Goal: Task Accomplishment & Management: Manage account settings

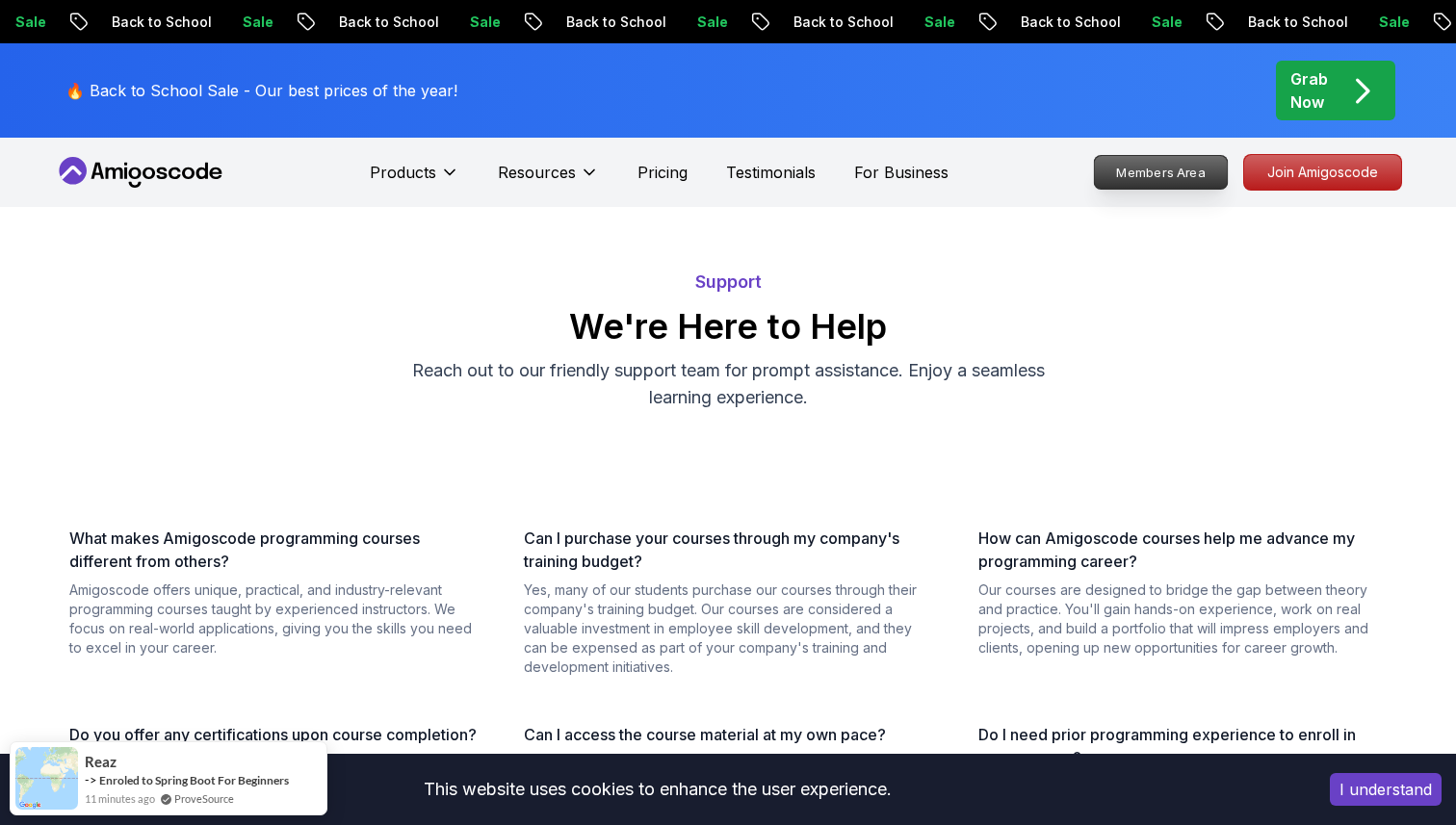
click at [1193, 168] on p "Members Area" at bounding box center [1161, 172] width 133 height 33
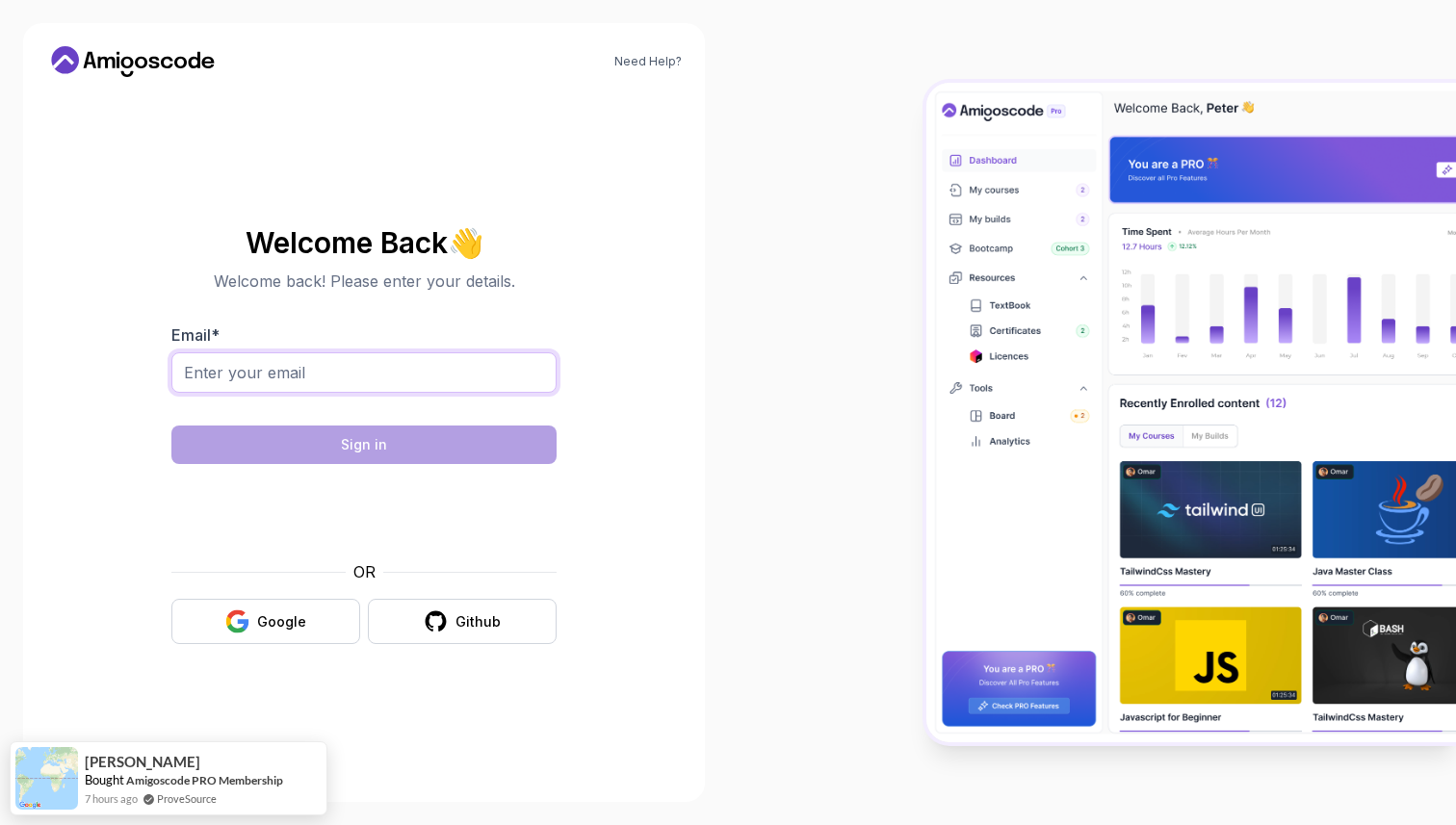
click at [358, 386] on input "Email *" at bounding box center [364, 372] width 385 height 41
type input "esjsubs@gmail.com"
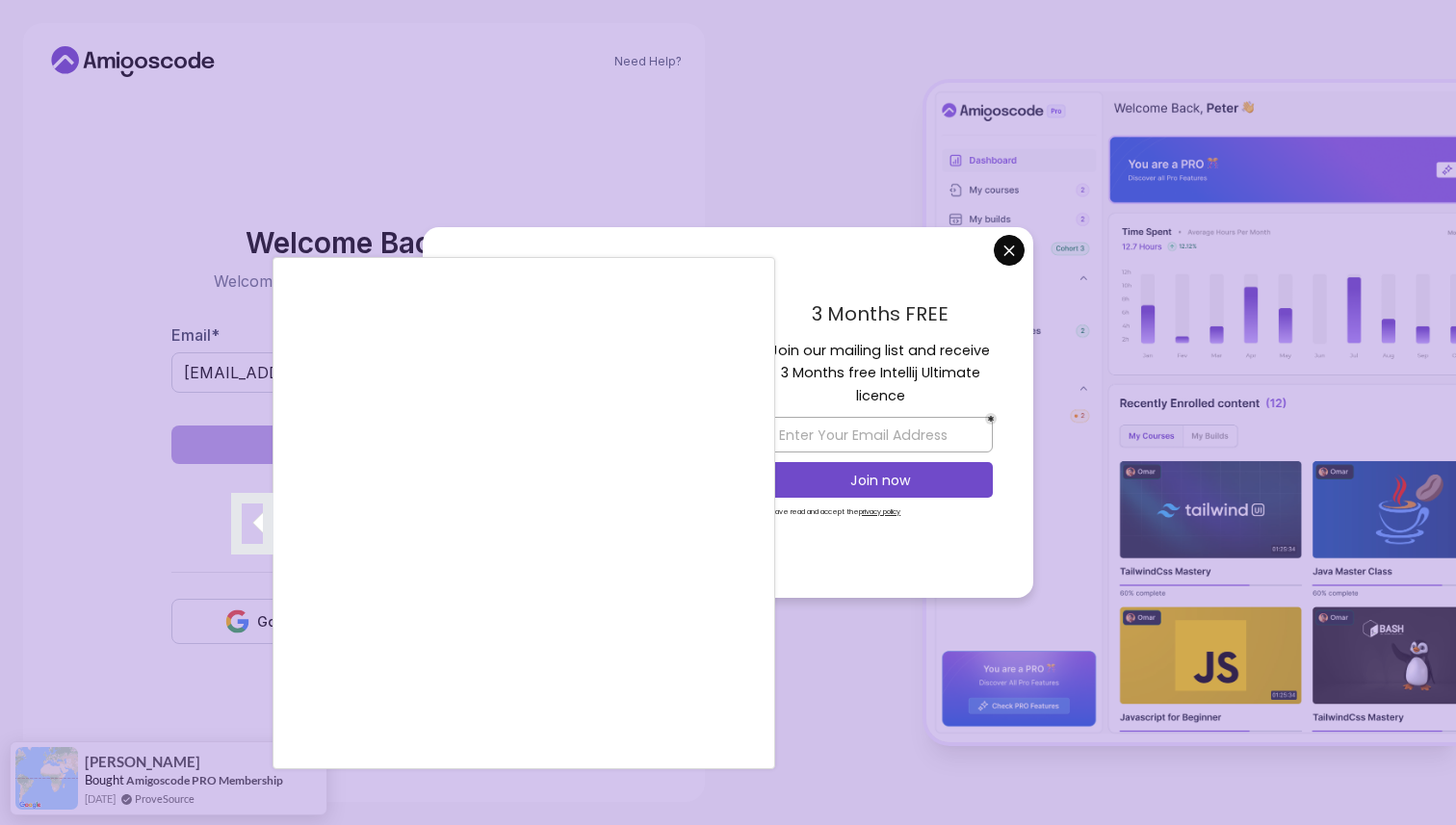
click at [1004, 241] on div at bounding box center [728, 412] width 1456 height 825
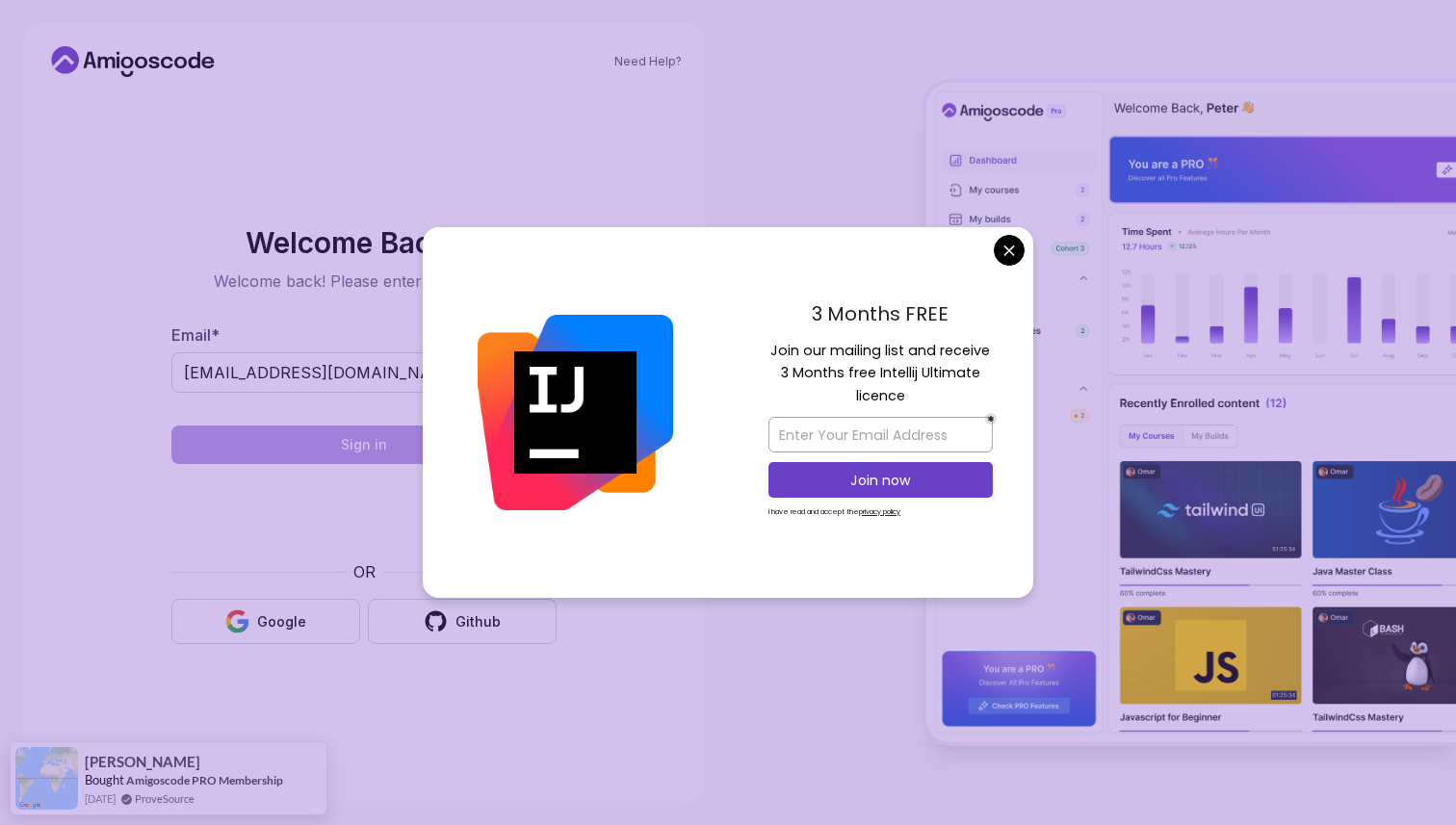
click at [993, 253] on body "Need Help? Welcome Back 👋 Welcome back! Please enter your details. Email * esjs…" at bounding box center [728, 412] width 1456 height 825
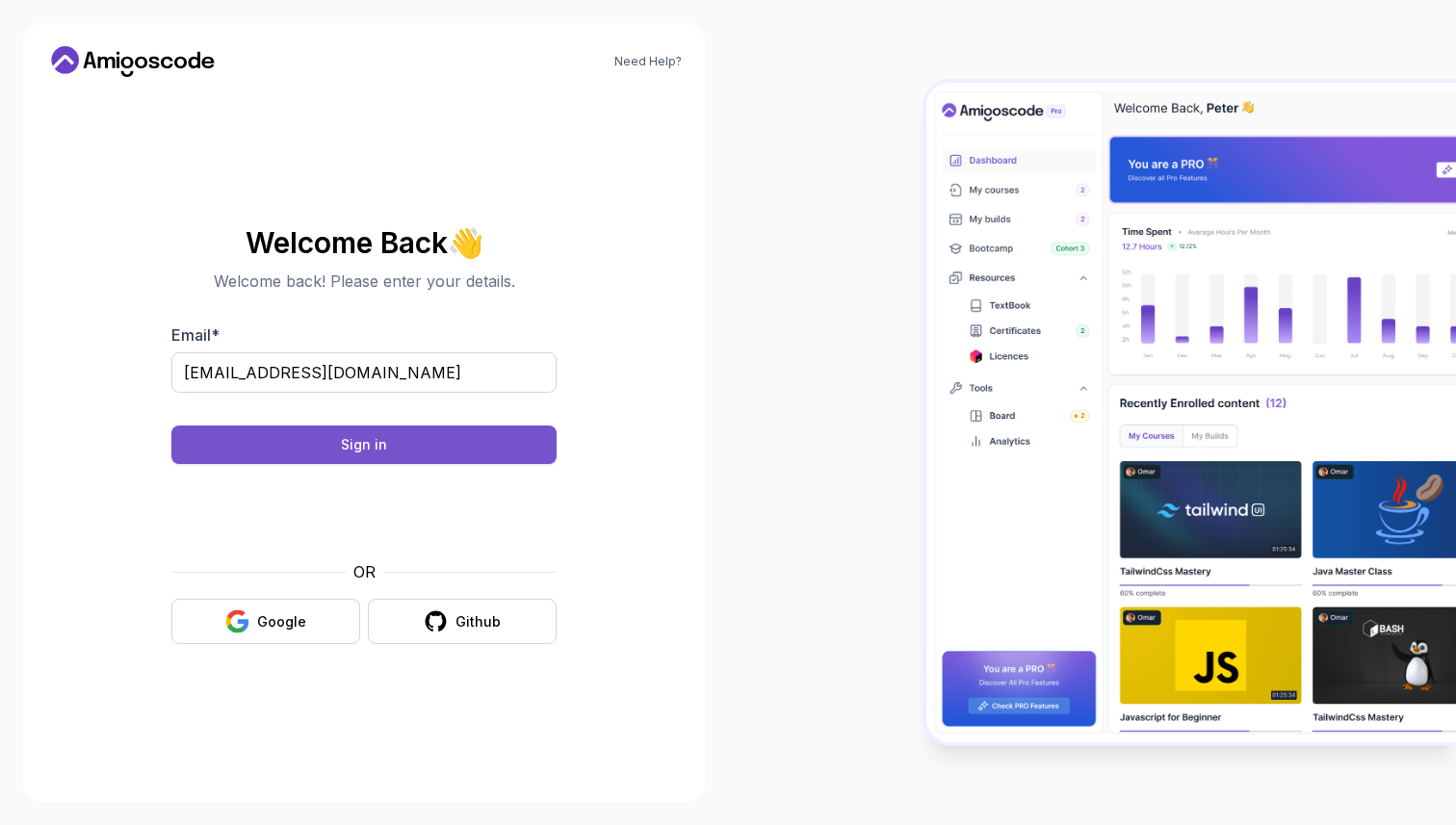
click at [477, 456] on button "Sign in" at bounding box center [364, 445] width 385 height 39
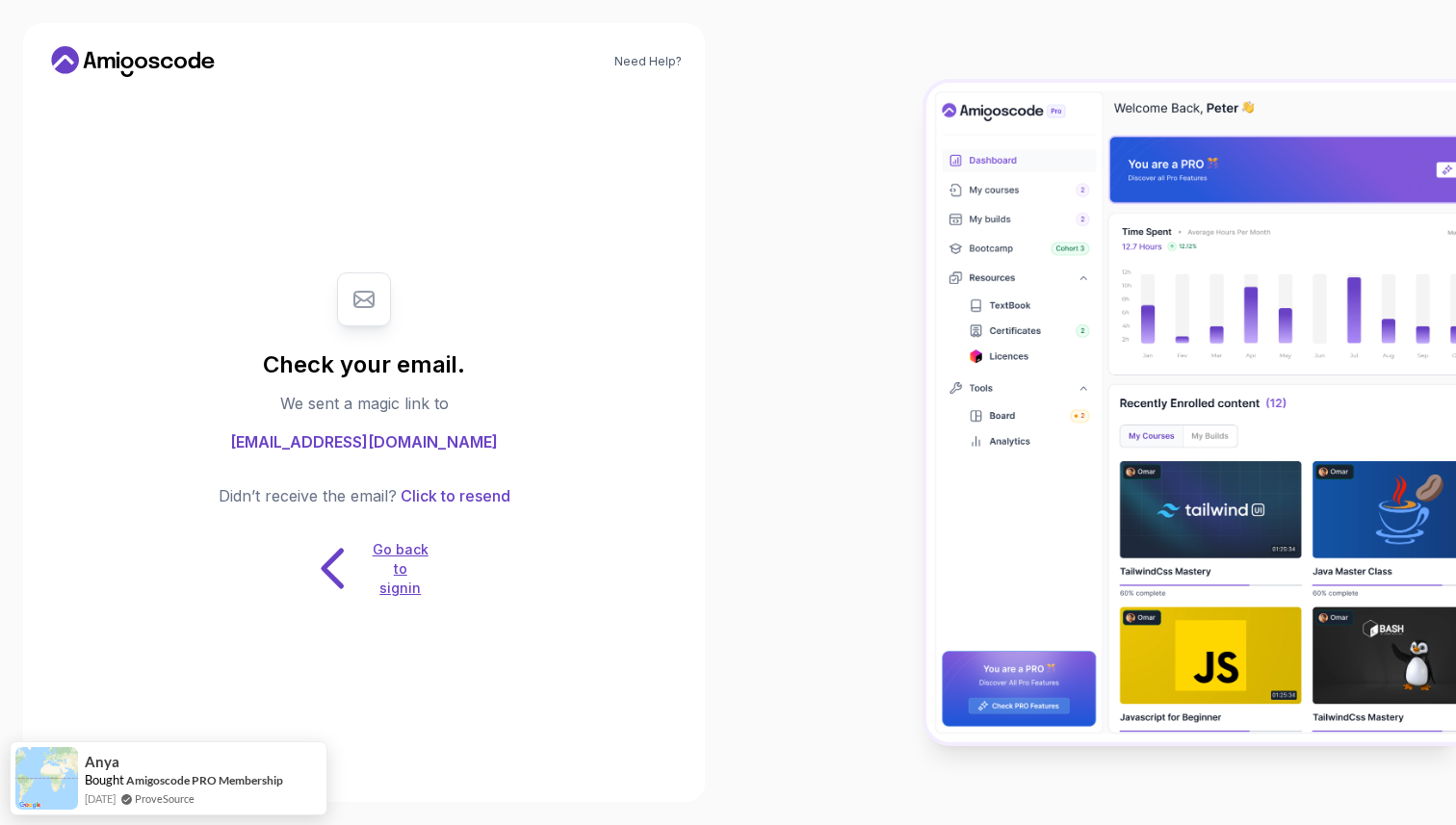
click at [319, 556] on icon at bounding box center [333, 568] width 61 height 61
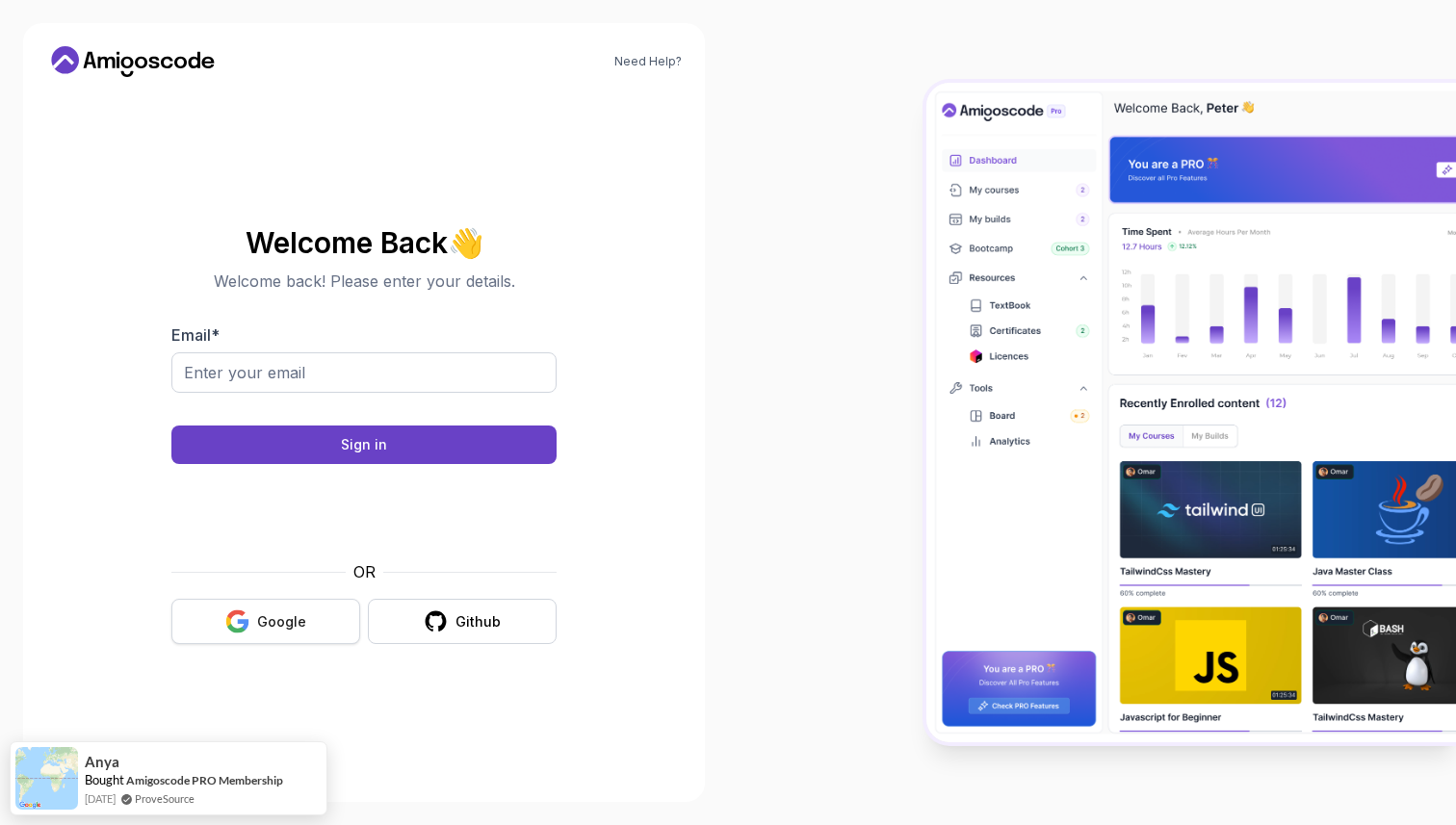
click at [287, 621] on div "Google" at bounding box center [281, 621] width 49 height 19
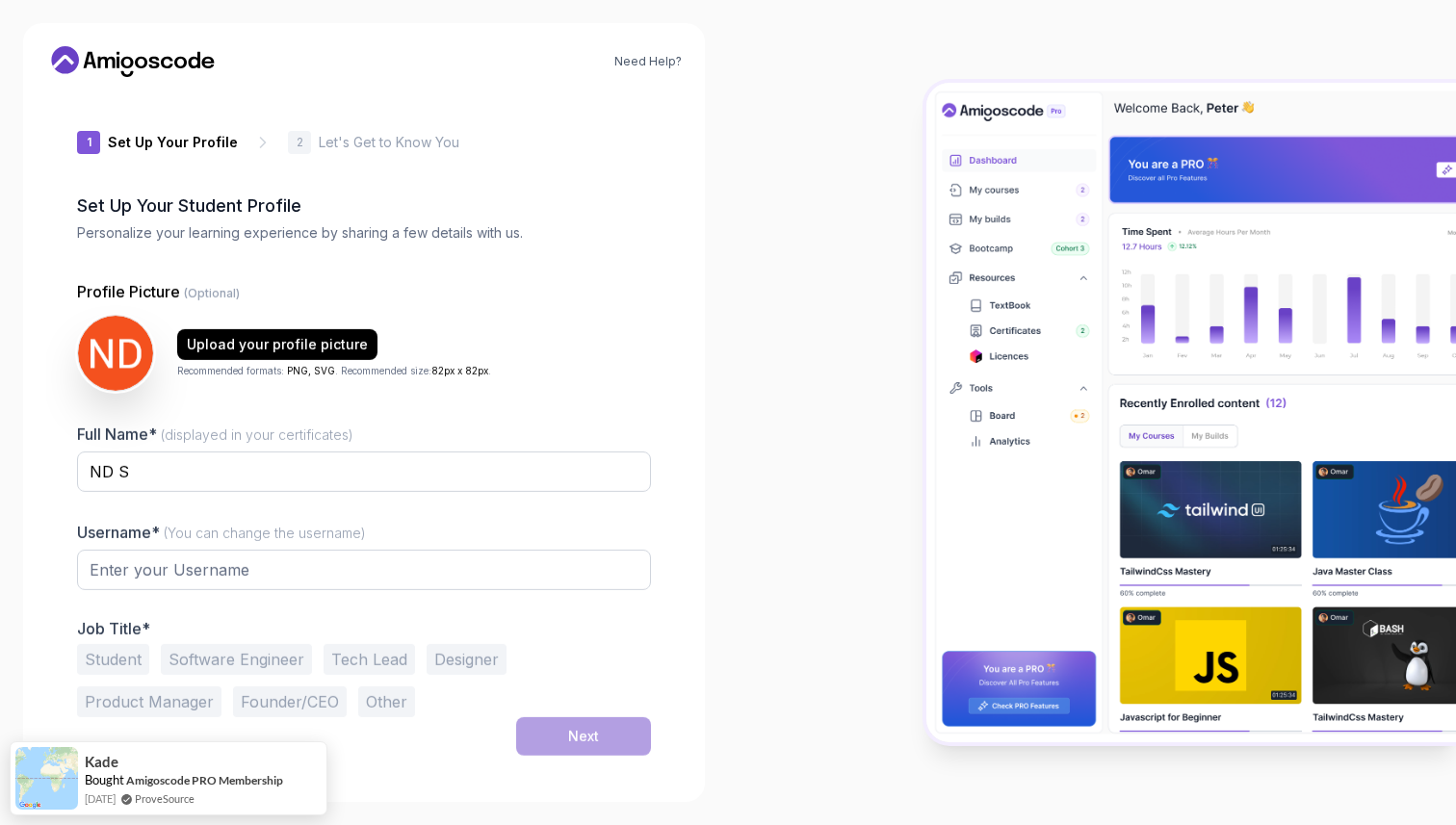
type input "dynamichummingbird29824"
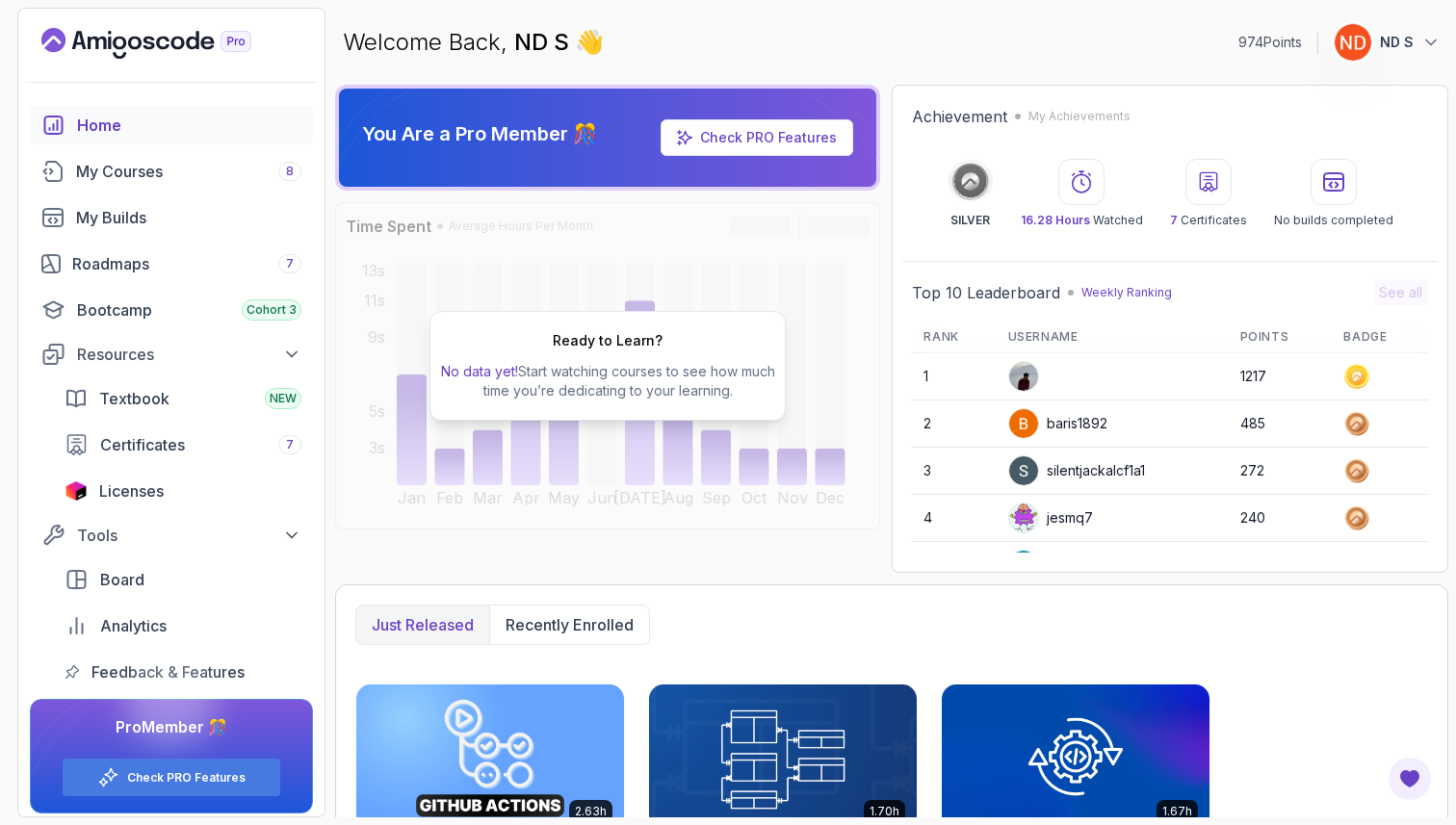
click at [1363, 60] on div at bounding box center [1353, 42] width 39 height 39
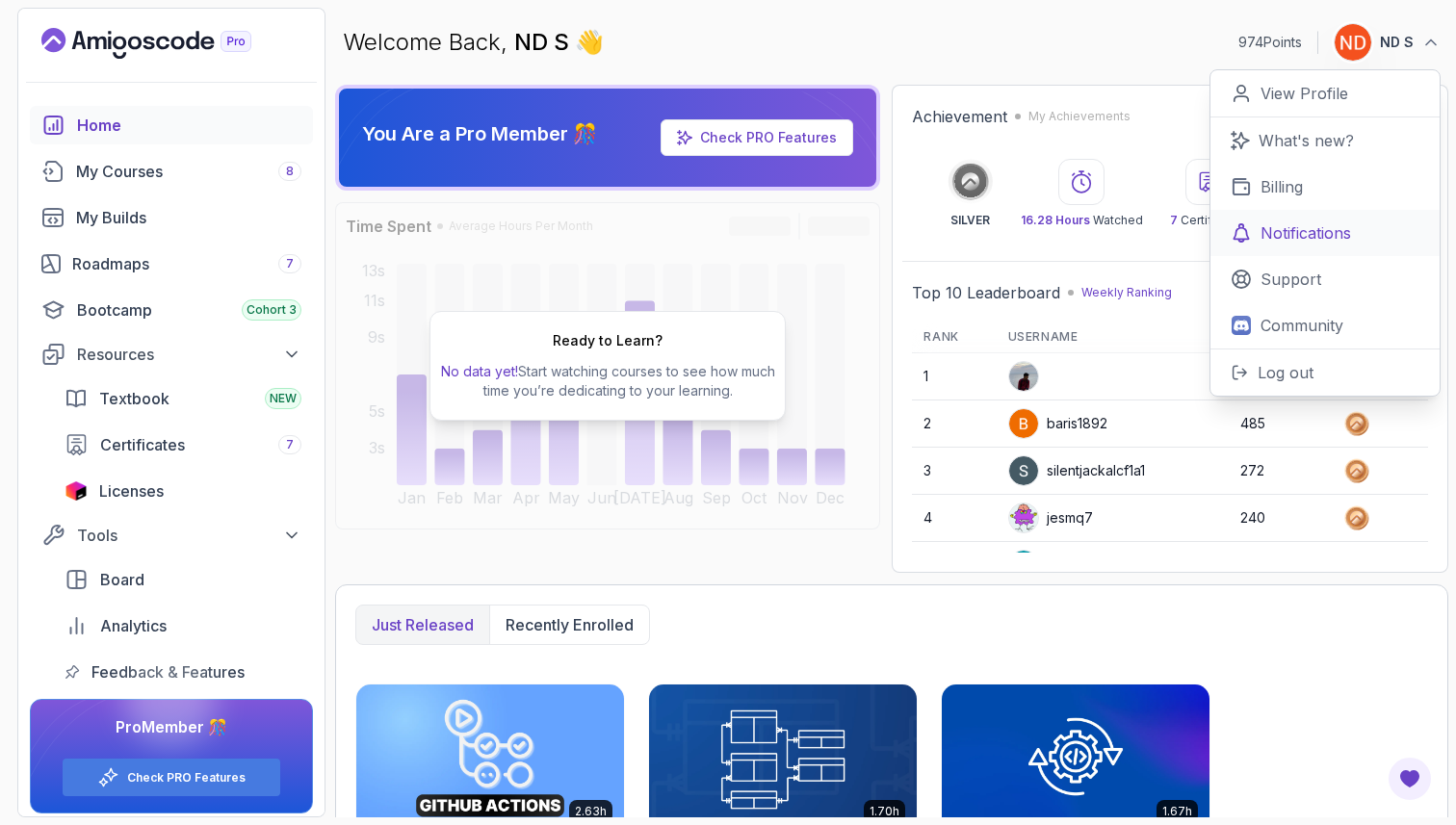
click at [1271, 239] on p "Notifications" at bounding box center [1305, 232] width 90 height 23
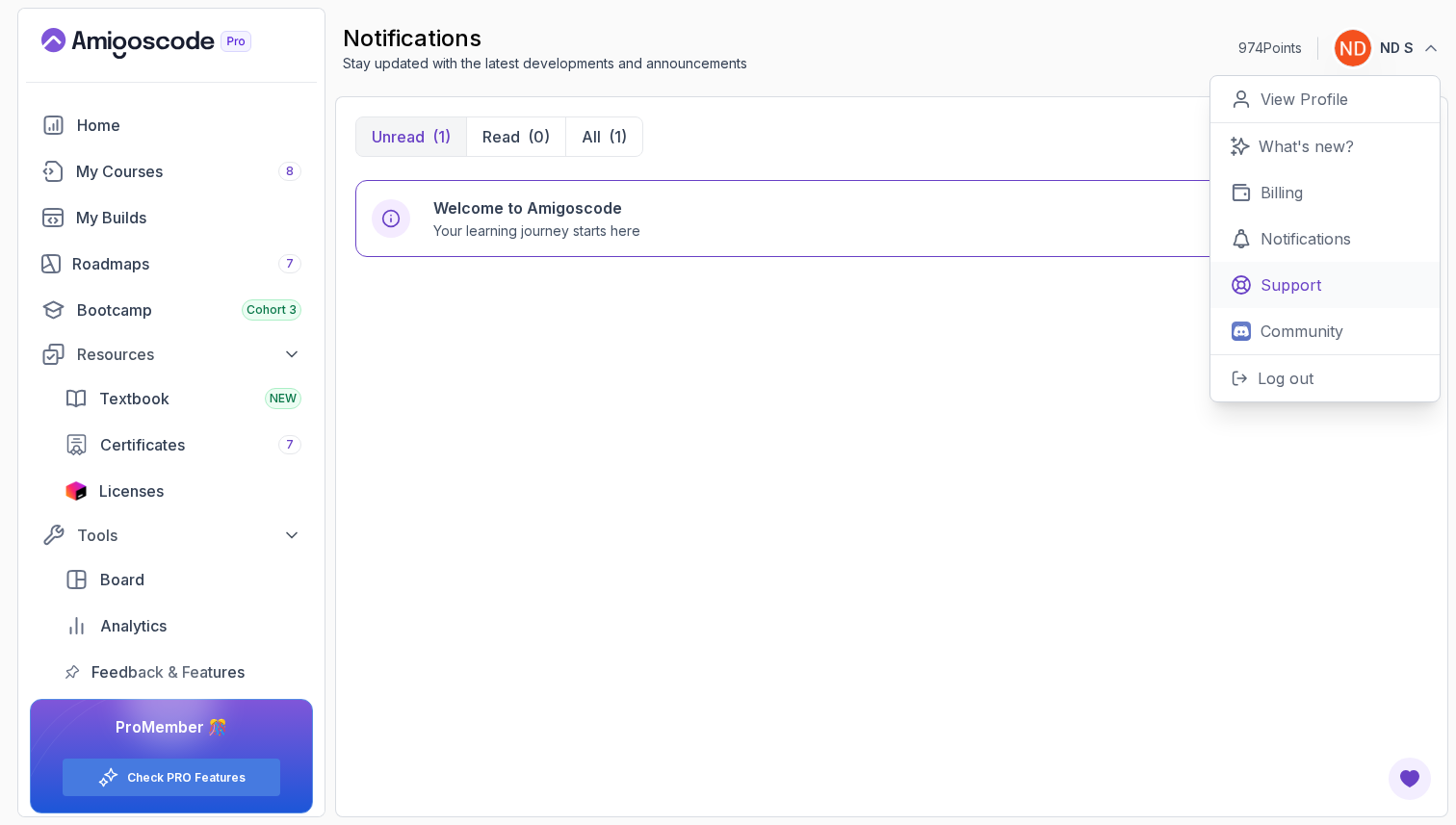
click at [1277, 282] on p "Support" at bounding box center [1290, 284] width 61 height 23
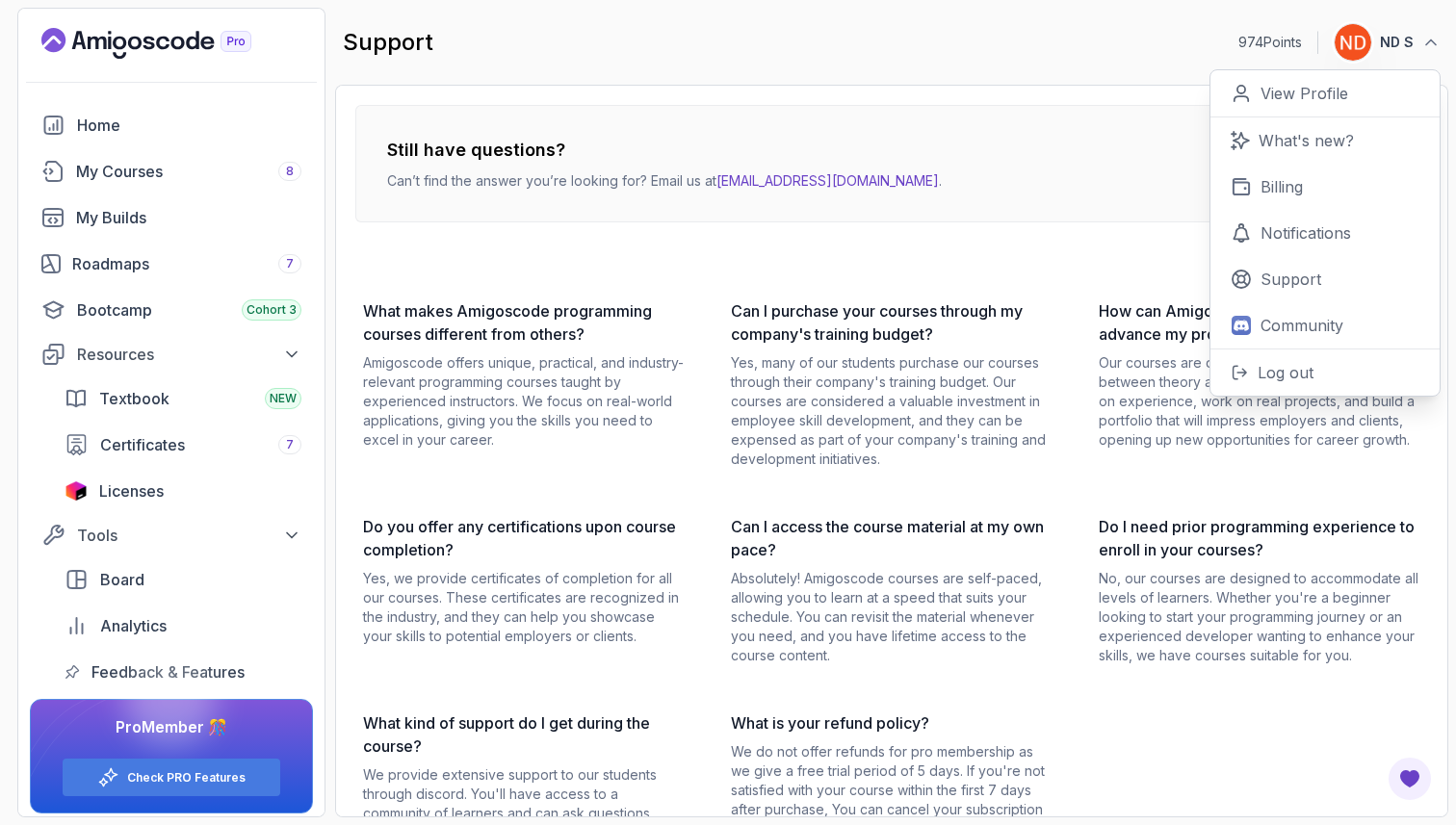
click at [976, 448] on p "Yes, many of our students purchase our courses through their company's training…" at bounding box center [892, 411] width 322 height 115
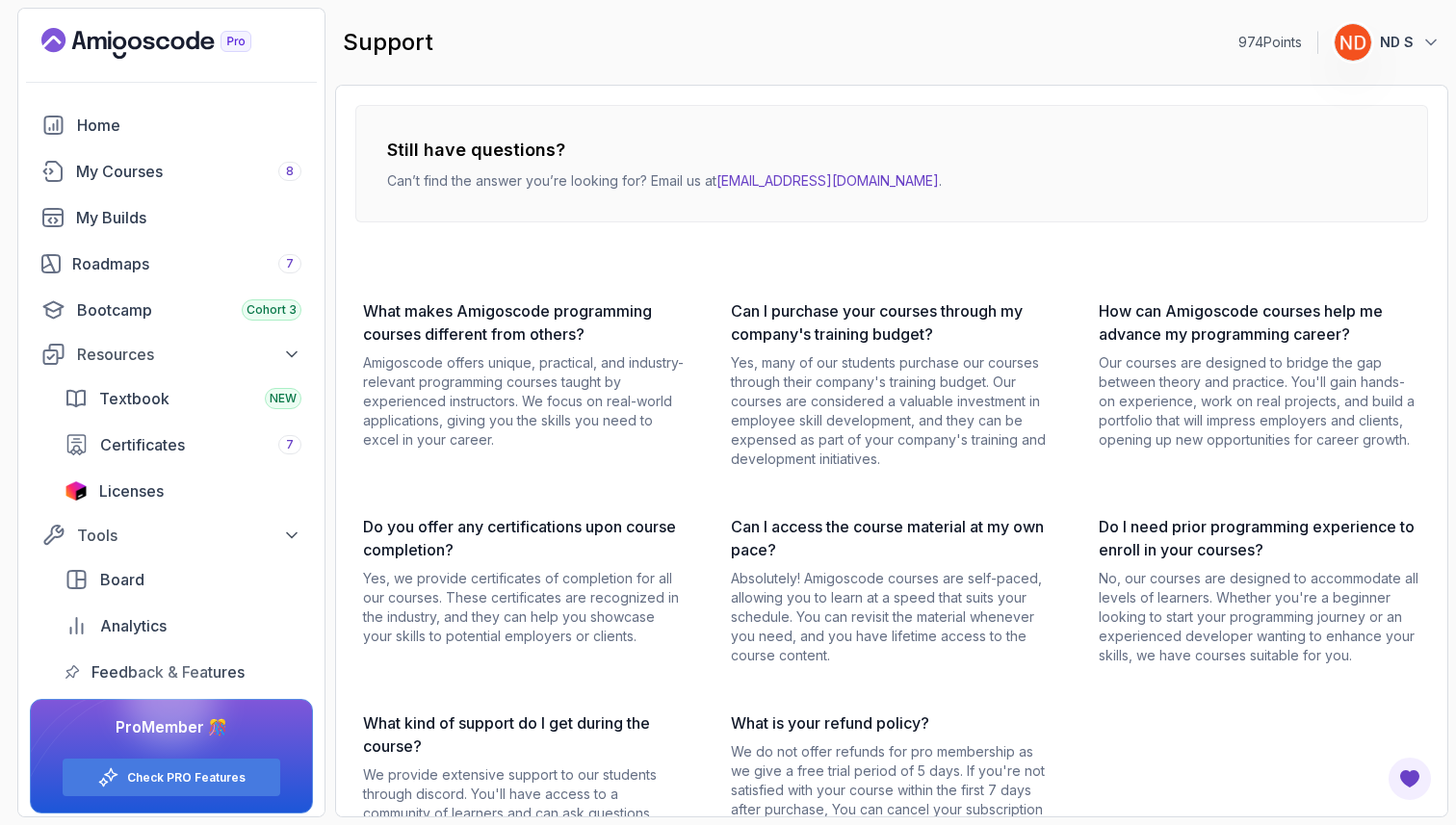
click at [912, 196] on div "Still have questions? Can’t find the answer you’re looking for? Email us at [EM…" at bounding box center [892, 164] width 1073 height 117
drag, startPoint x: 890, startPoint y: 178, endPoint x: 722, endPoint y: 181, distance: 168.0
click at [722, 181] on div "Still have questions? Can’t find the answer you’re looking for? Email us at [EM…" at bounding box center [892, 164] width 1073 height 117
copy p "[EMAIL_ADDRESS][DOMAIN_NAME] ."
click at [81, 182] on div "My Courses 8" at bounding box center [189, 171] width 225 height 23
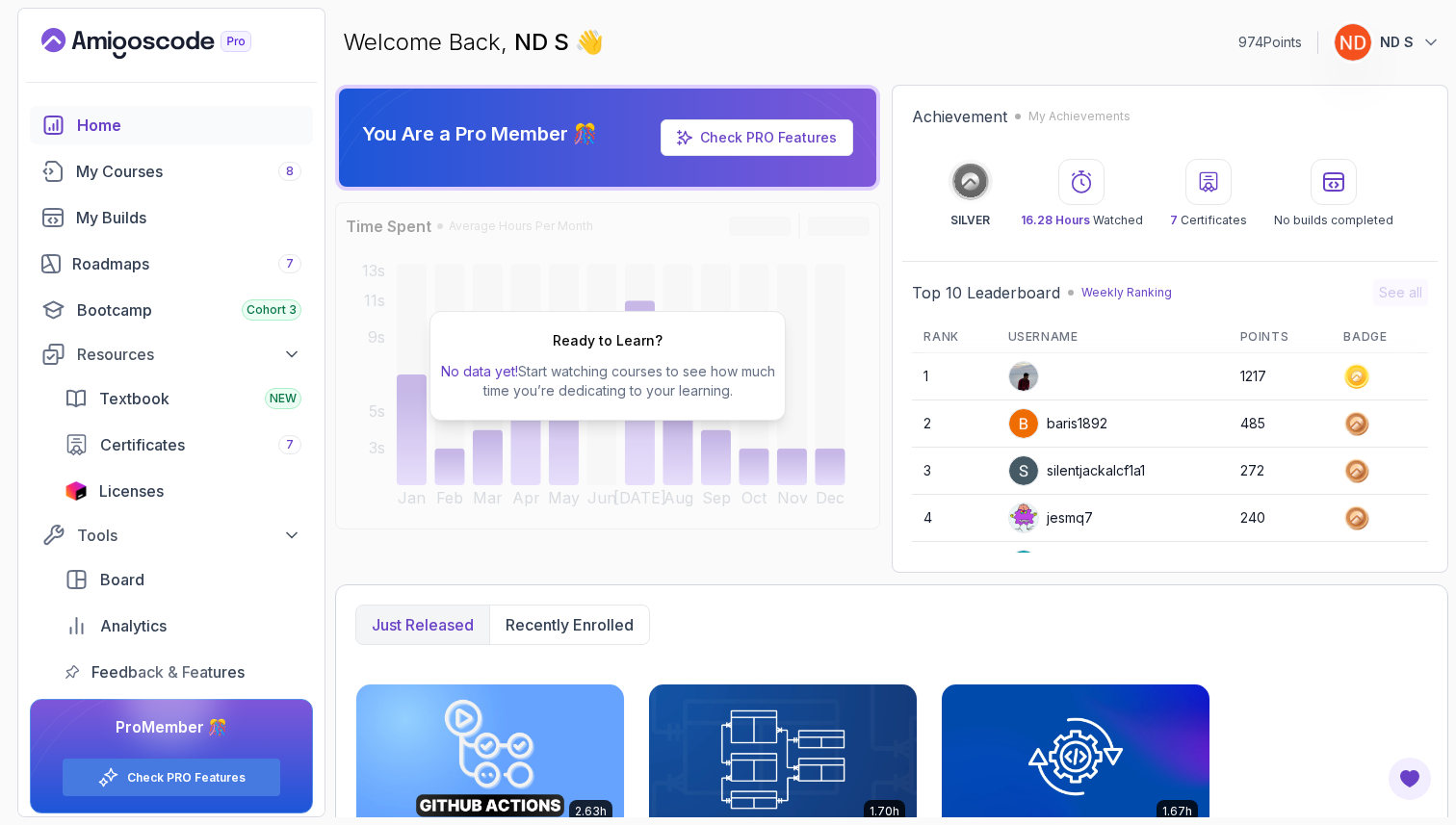
click at [1375, 41] on button "ND S" at bounding box center [1387, 42] width 107 height 39
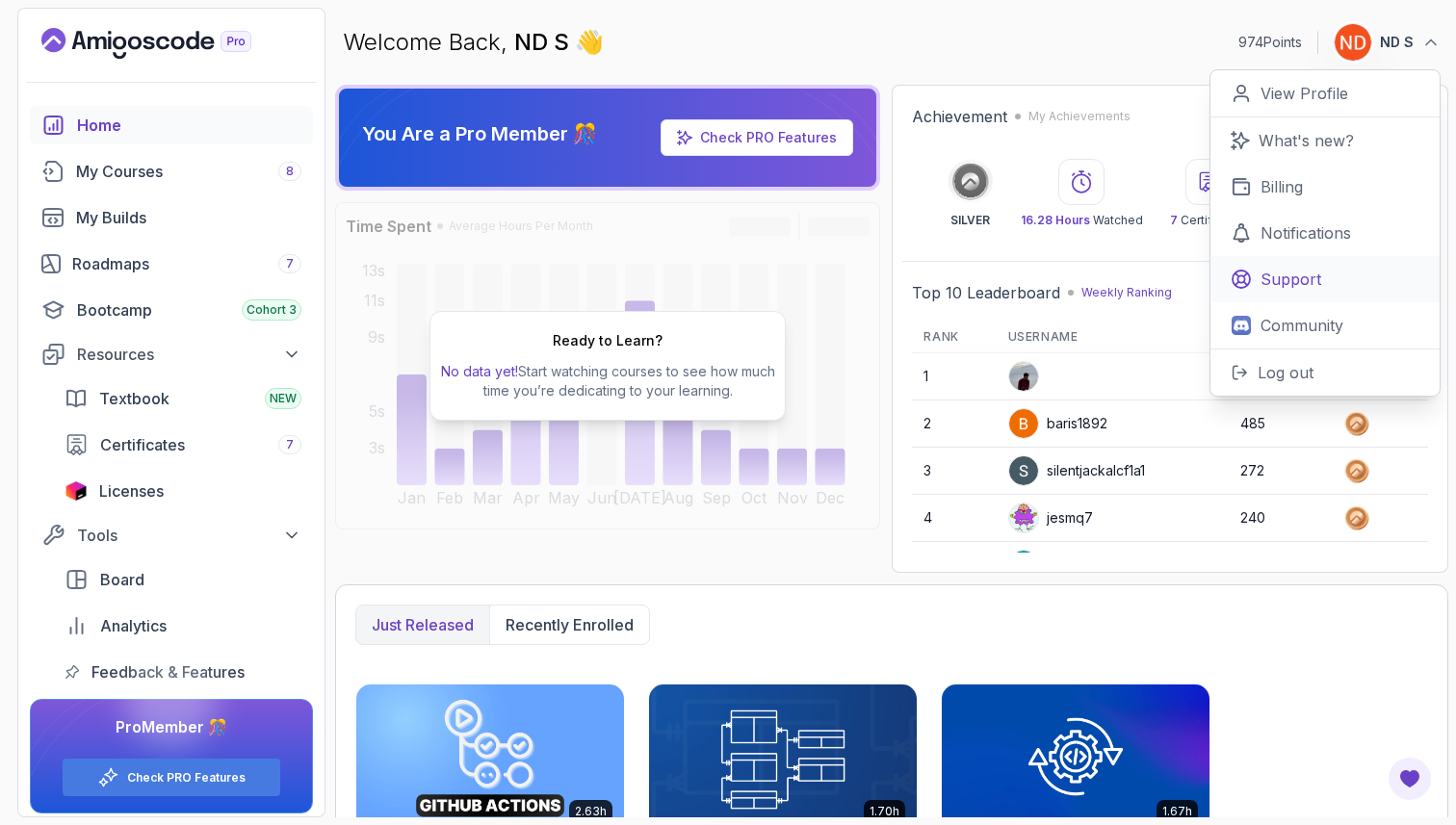
click at [1292, 279] on p "Support" at bounding box center [1290, 279] width 61 height 23
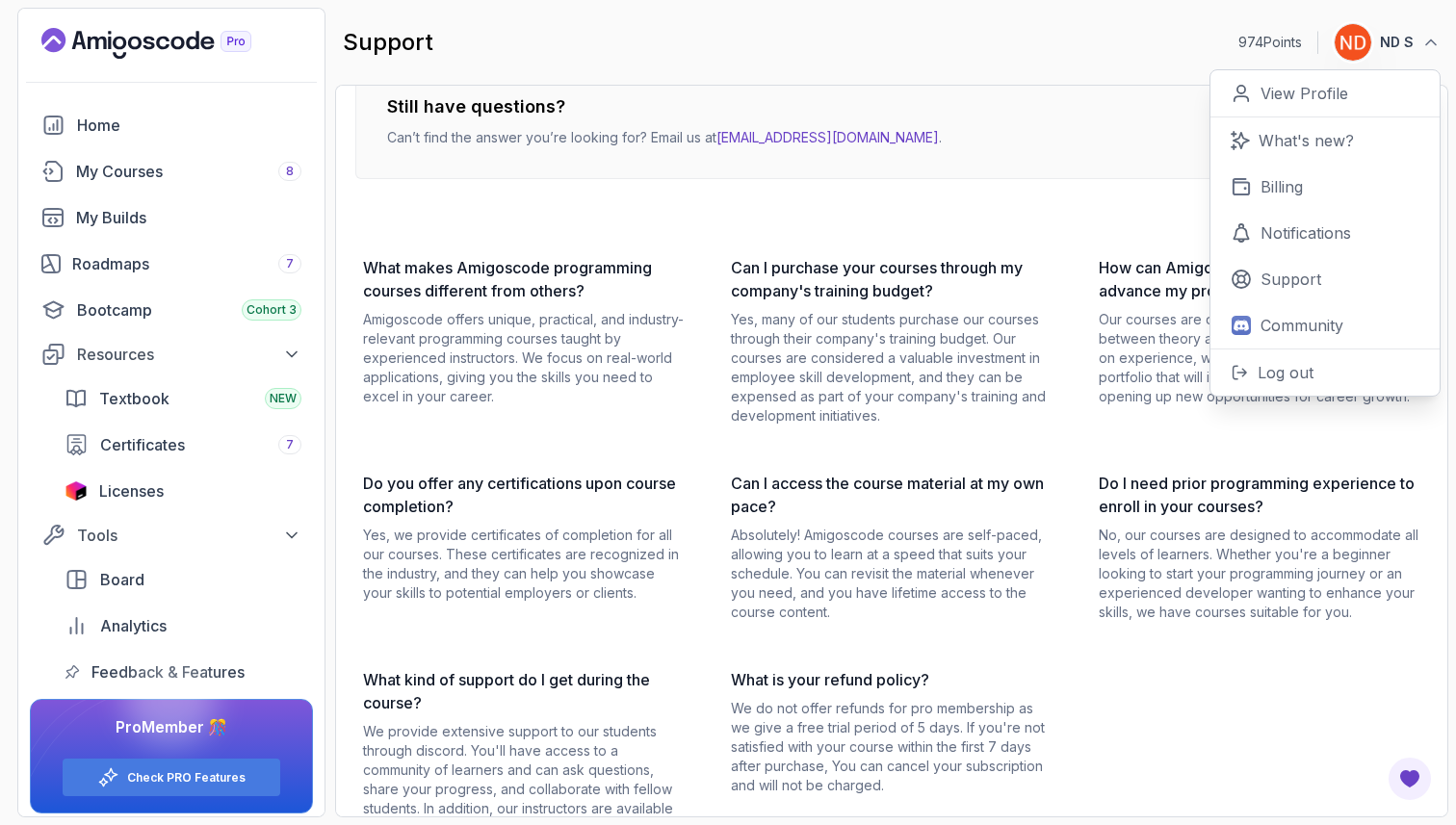
scroll to position [103, 0]
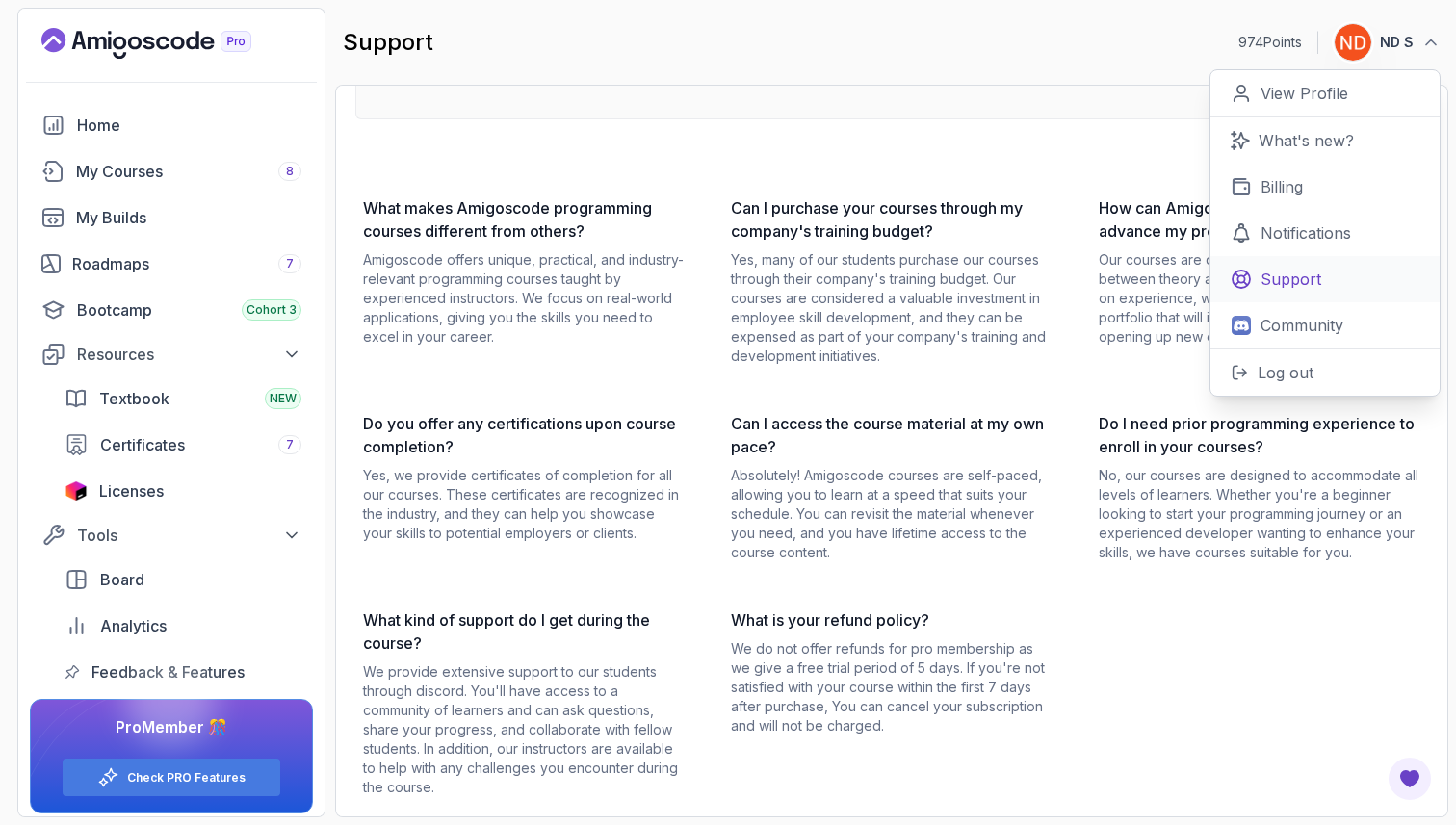
click at [1284, 291] on link "Support" at bounding box center [1325, 279] width 229 height 47
click at [1278, 283] on p "Support" at bounding box center [1290, 279] width 61 height 23
click at [1257, 272] on link "Support" at bounding box center [1325, 279] width 229 height 47
click at [1278, 194] on p "Billing" at bounding box center [1281, 186] width 43 height 23
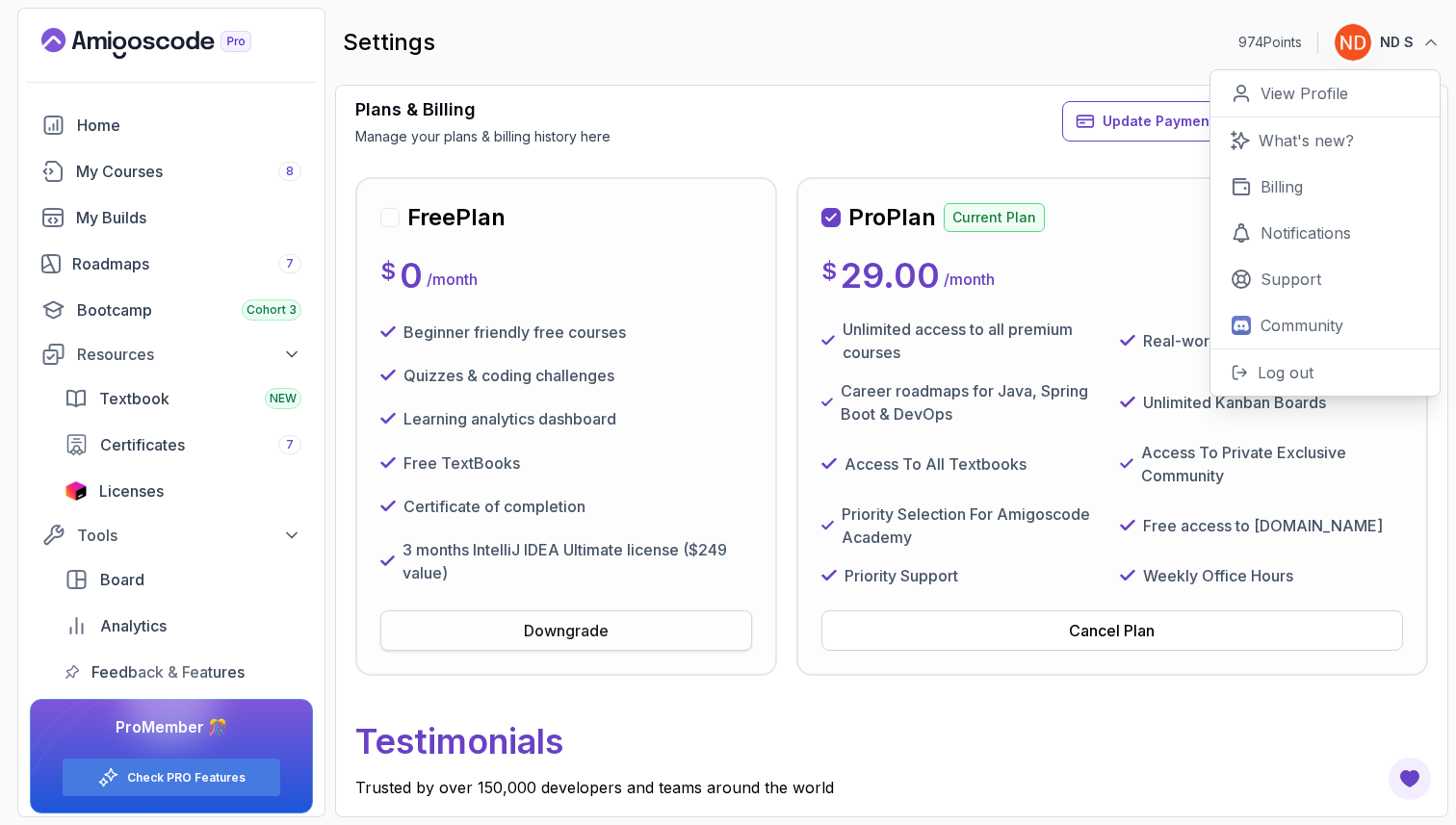
click at [474, 645] on button "Downgrade" at bounding box center [566, 630] width 371 height 41
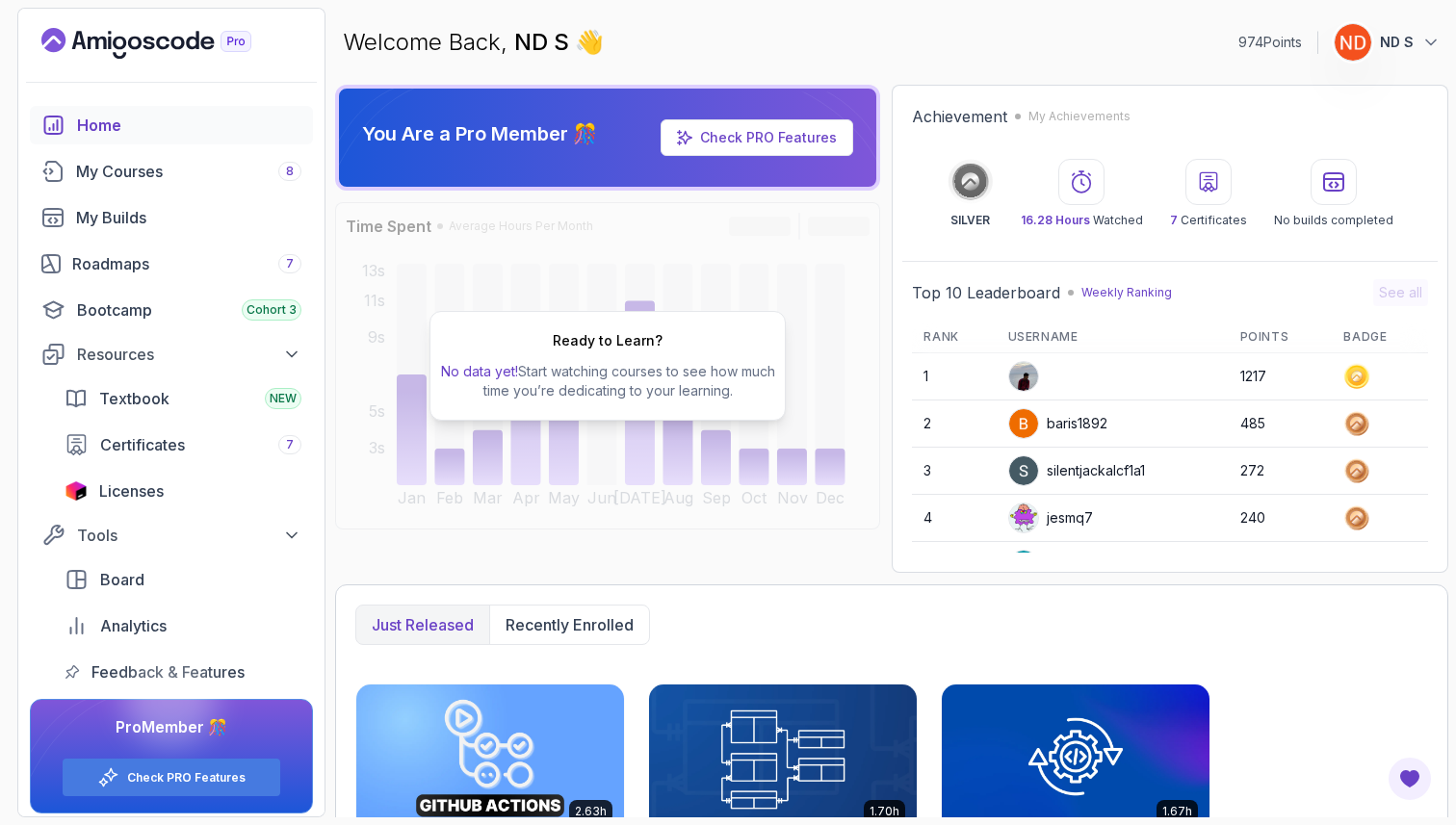
click at [1381, 56] on button "ND S" at bounding box center [1387, 42] width 107 height 39
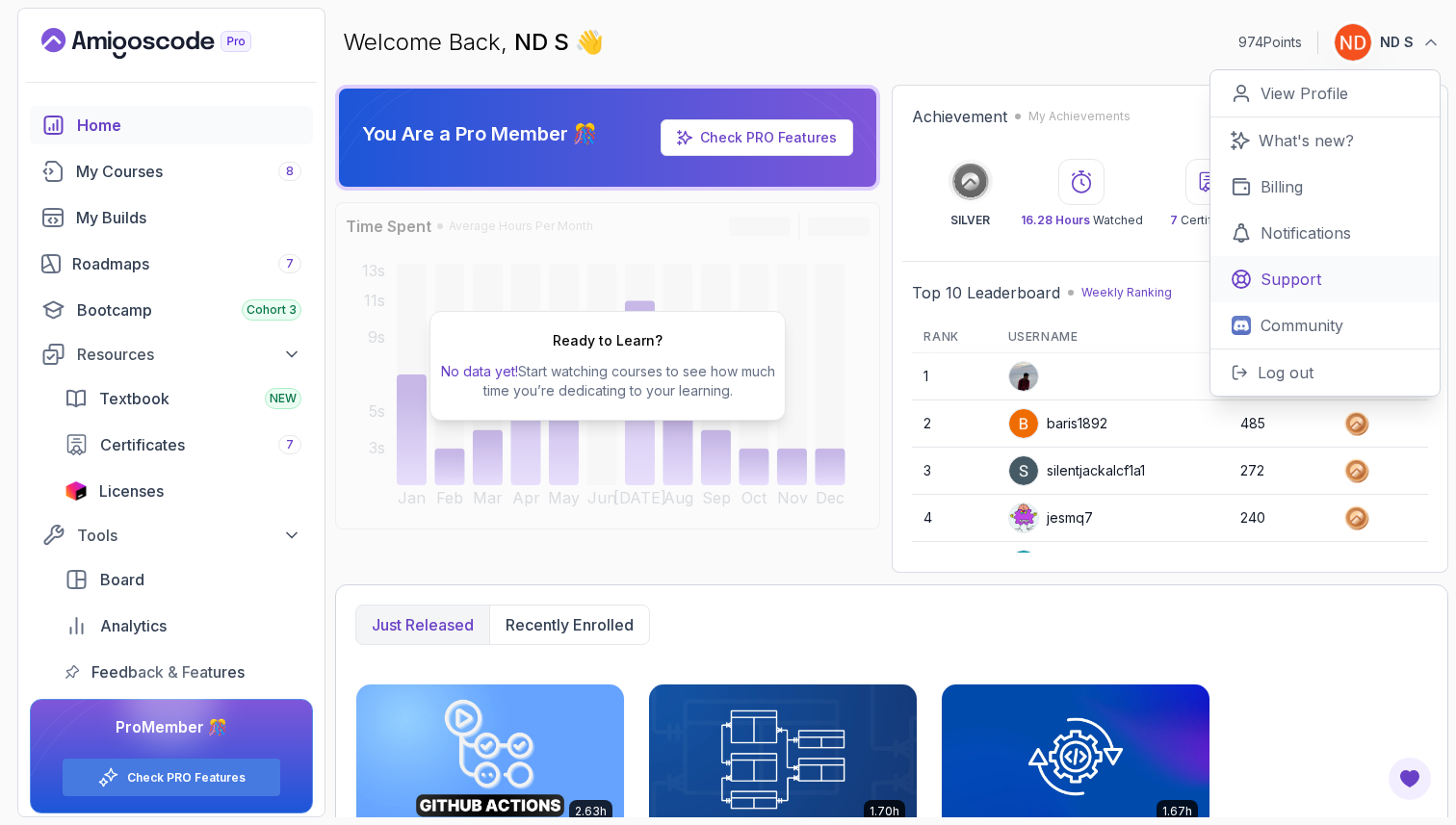
click at [1296, 290] on p "Support" at bounding box center [1290, 279] width 61 height 23
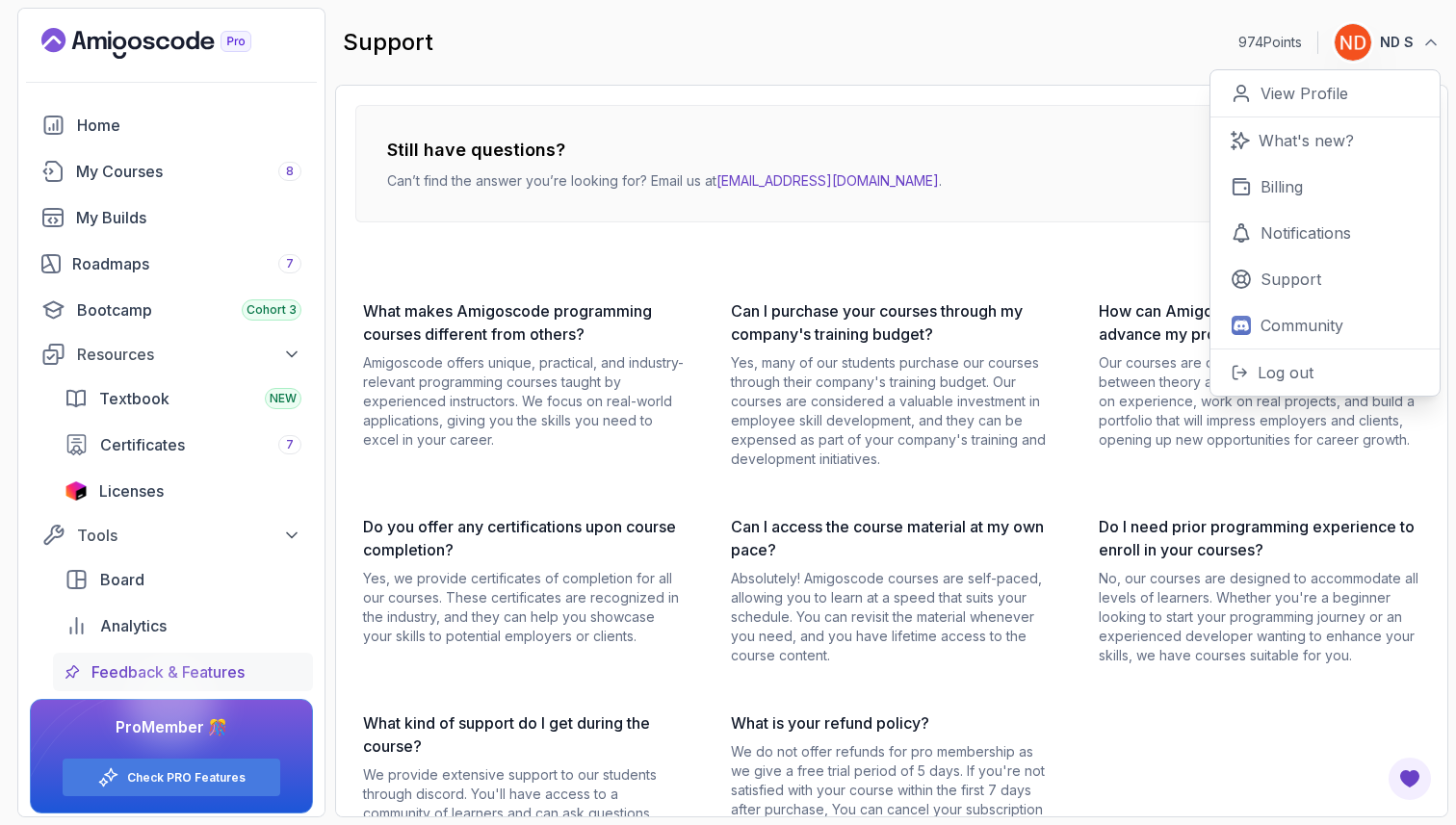
scroll to position [9, 0]
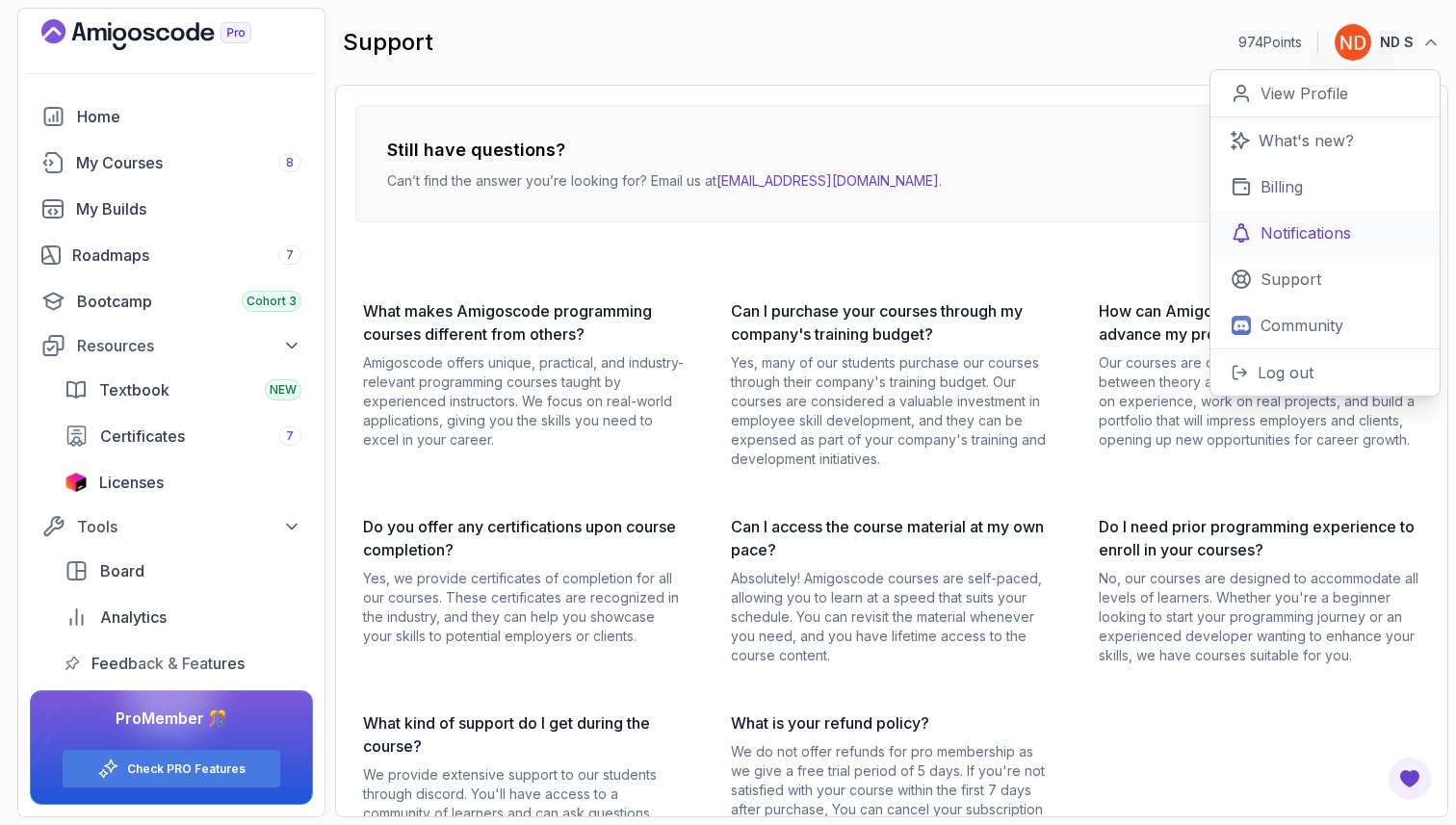
click at [1317, 243] on p "Notifications" at bounding box center [1305, 232] width 90 height 23
